Goal: Task Accomplishment & Management: Manage account settings

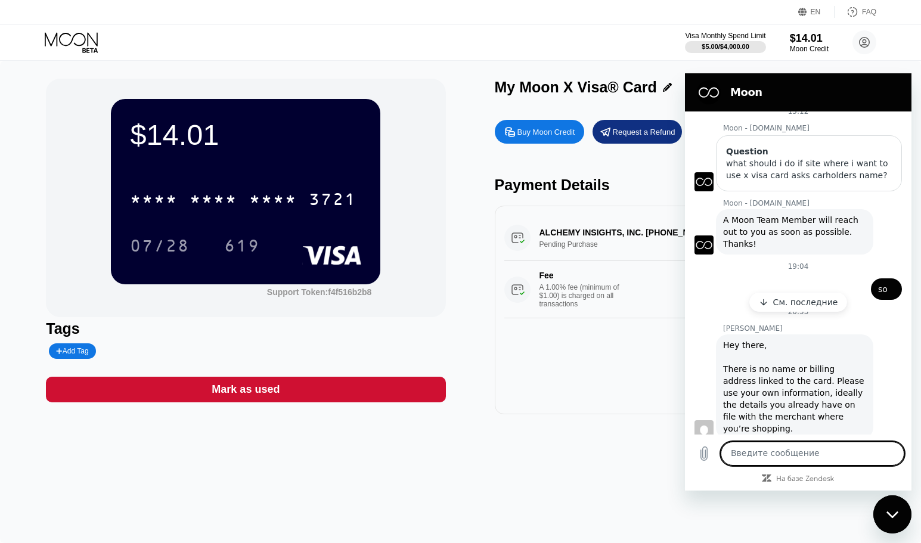
scroll to position [122, 0]
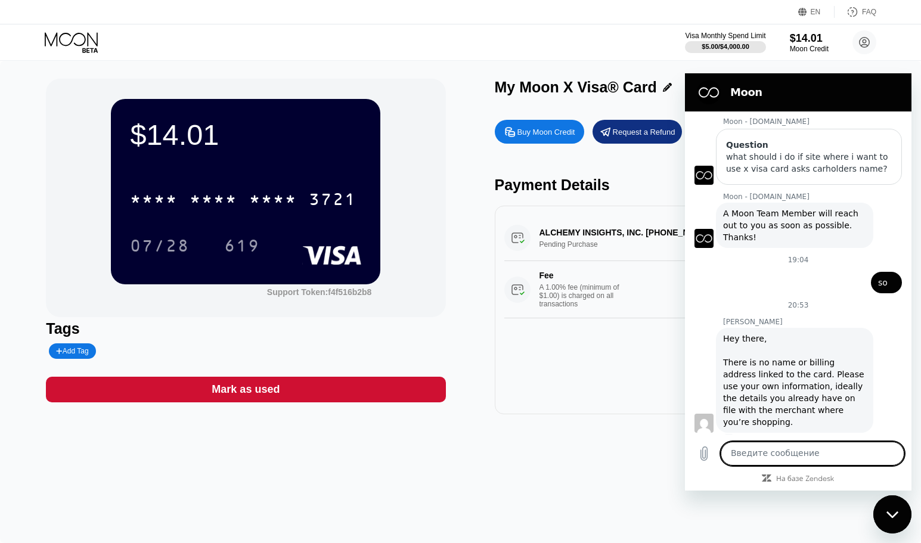
click at [758, 366] on div "Hey there, There is no name or billing address linked to the card. Please use y…" at bounding box center [794, 380] width 143 height 95
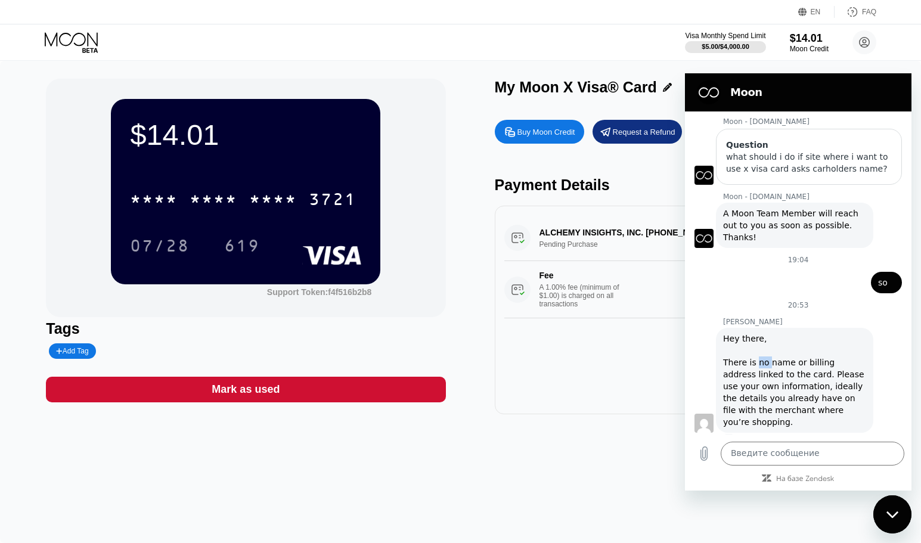
click at [758, 366] on div "Hey there, There is no name or billing address linked to the card. Please use y…" at bounding box center [794, 380] width 143 height 95
click at [777, 365] on div "Hey there, There is no name or billing address linked to the card. Please use y…" at bounding box center [794, 380] width 143 height 95
click at [800, 369] on div "Hey there, There is no name or billing address linked to the card. Please use y…" at bounding box center [794, 380] width 143 height 95
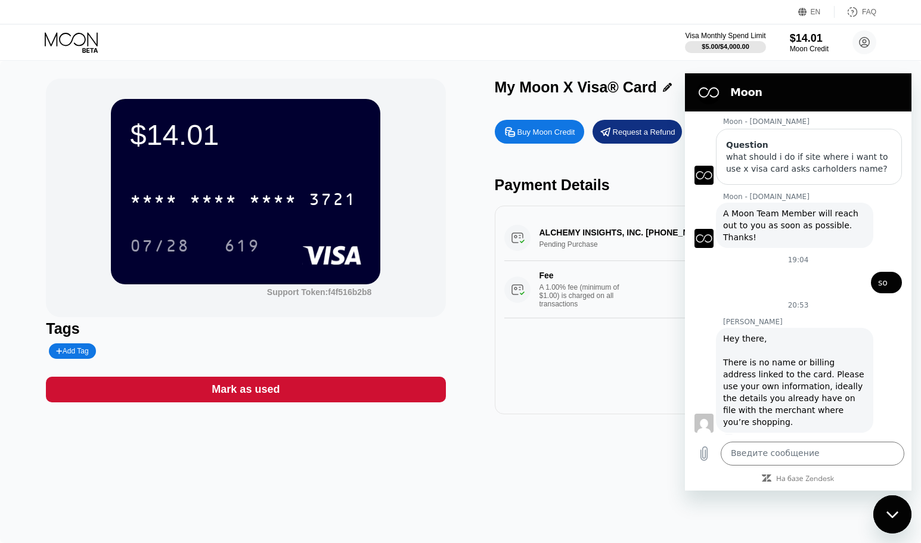
click at [793, 383] on div "Hey there, There is no name or billing address linked to the card. Please use y…" at bounding box center [794, 380] width 143 height 95
click at [769, 391] on div "Hey there, There is no name or billing address linked to the card. Please use y…" at bounding box center [794, 380] width 143 height 95
click at [768, 400] on div "Hey there, There is no name or billing address linked to the card. Please use y…" at bounding box center [794, 380] width 143 height 95
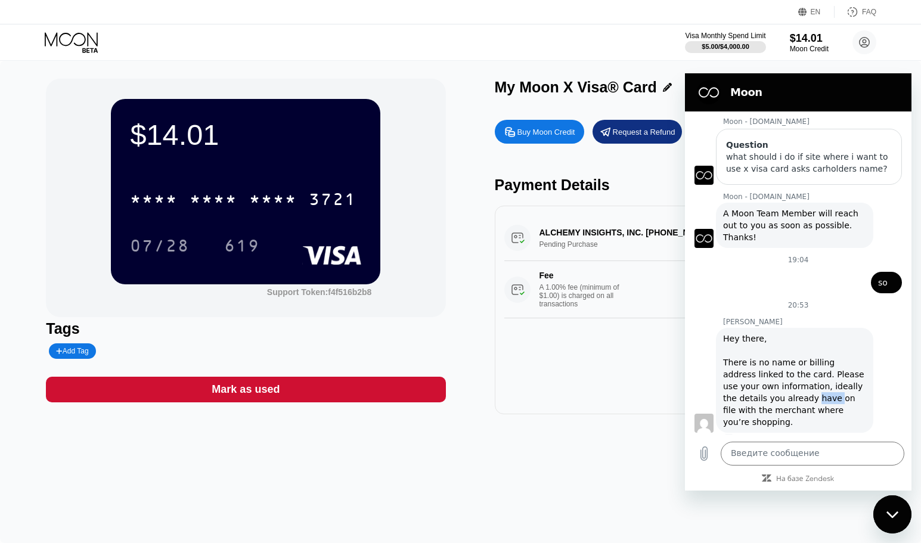
click at [768, 400] on div "Hey there, There is no name or billing address linked to the card. Please use y…" at bounding box center [794, 380] width 143 height 95
click at [755, 400] on div "Hey there, There is no name or billing address linked to the card. Please use y…" at bounding box center [794, 380] width 143 height 95
